Goal: Information Seeking & Learning: Learn about a topic

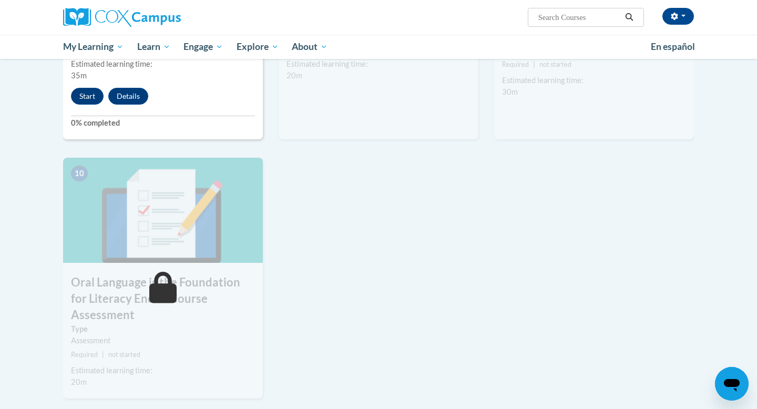
scroll to position [971, 0]
